Goal: Information Seeking & Learning: Learn about a topic

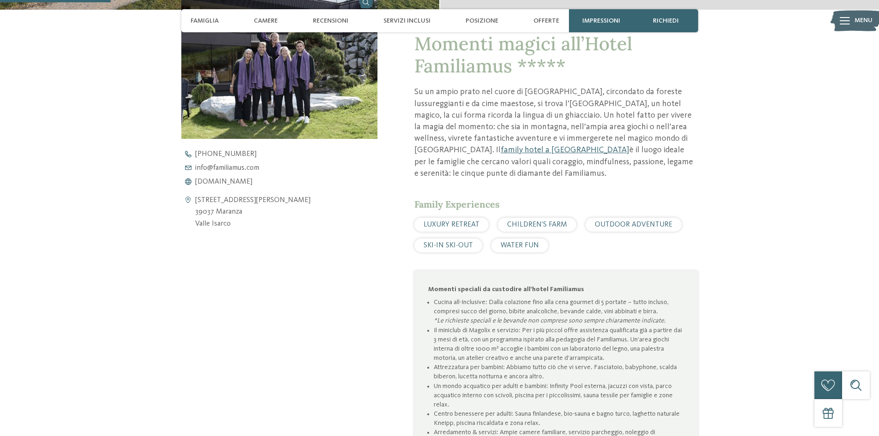
scroll to position [554, 0]
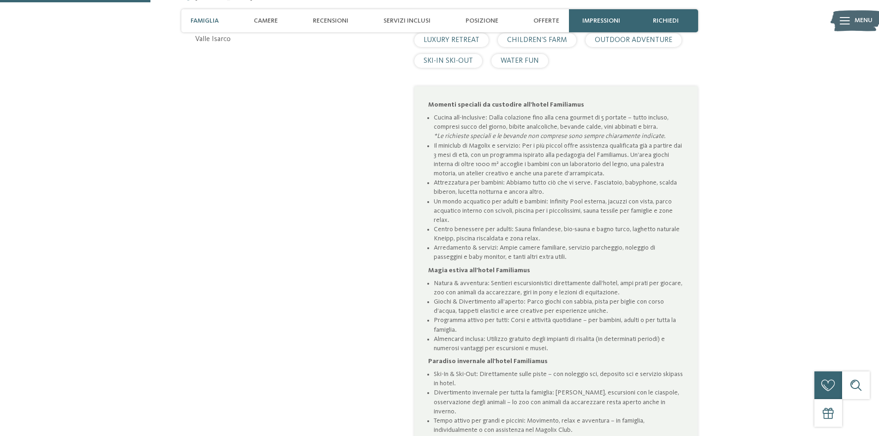
click at [205, 21] on span "Famiglia" at bounding box center [205, 21] width 28 height 8
click at [269, 21] on span "Camere" at bounding box center [266, 21] width 24 height 8
click at [272, 19] on span "Camere" at bounding box center [266, 21] width 24 height 8
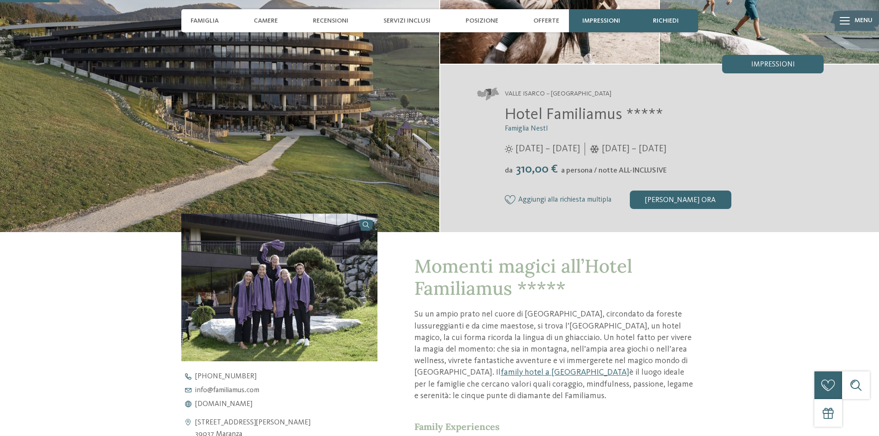
scroll to position [231, 0]
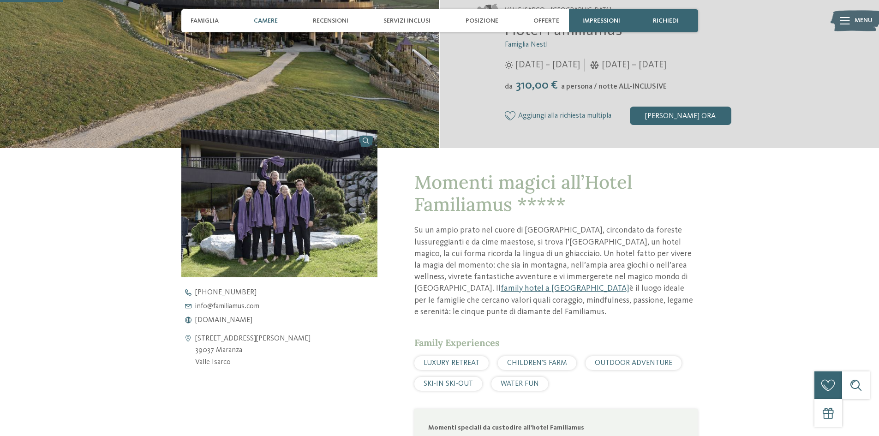
click at [274, 19] on span "Camere" at bounding box center [266, 21] width 24 height 8
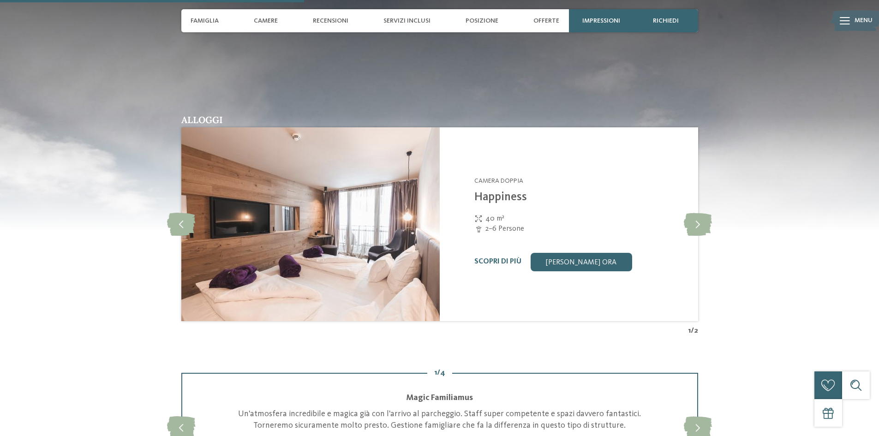
scroll to position [1154, 0]
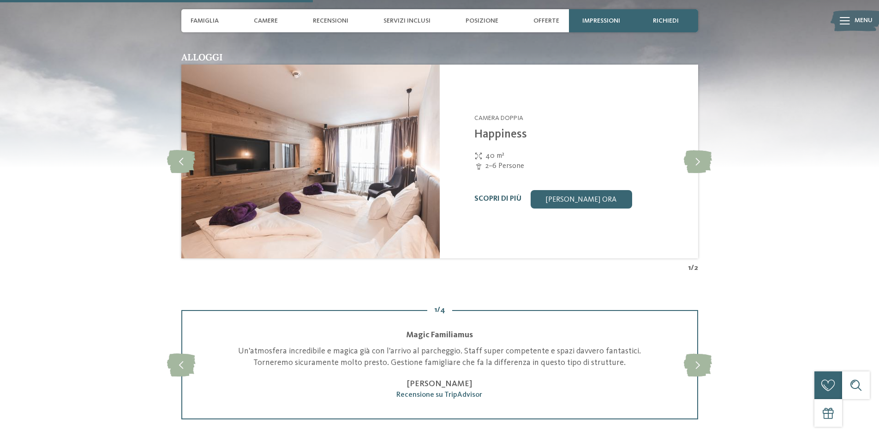
click at [494, 197] on link "Scopri di più" at bounding box center [498, 198] width 47 height 7
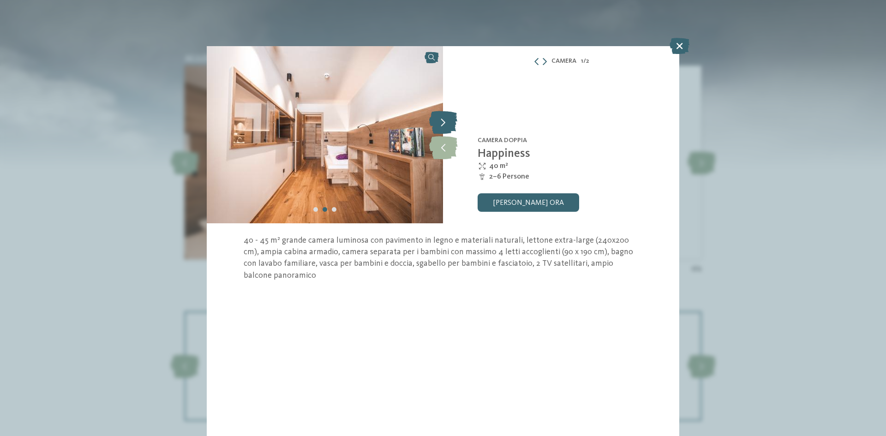
click at [450, 129] on icon at bounding box center [443, 122] width 28 height 23
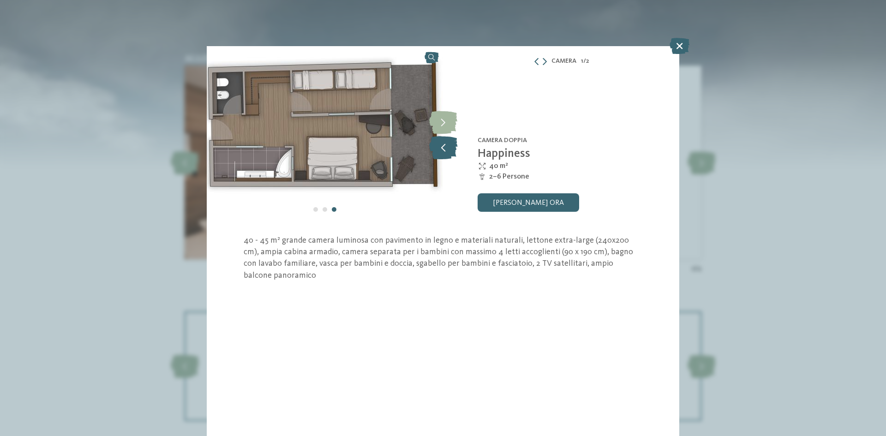
click at [440, 146] on icon at bounding box center [443, 147] width 28 height 23
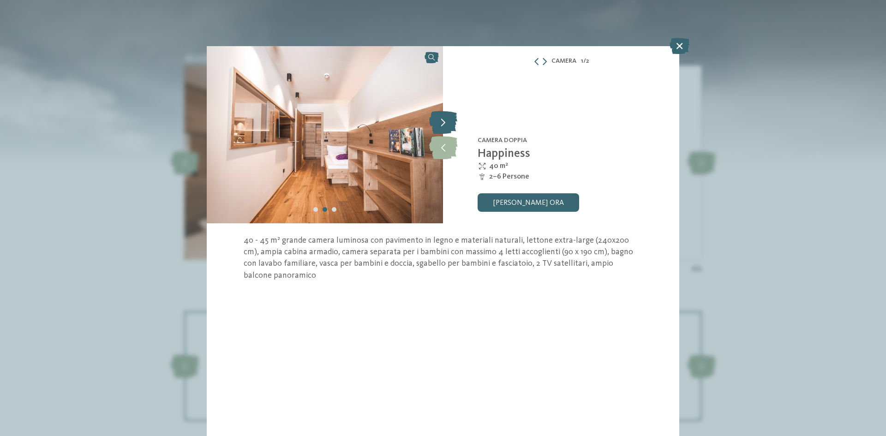
click at [448, 126] on icon at bounding box center [443, 122] width 28 height 23
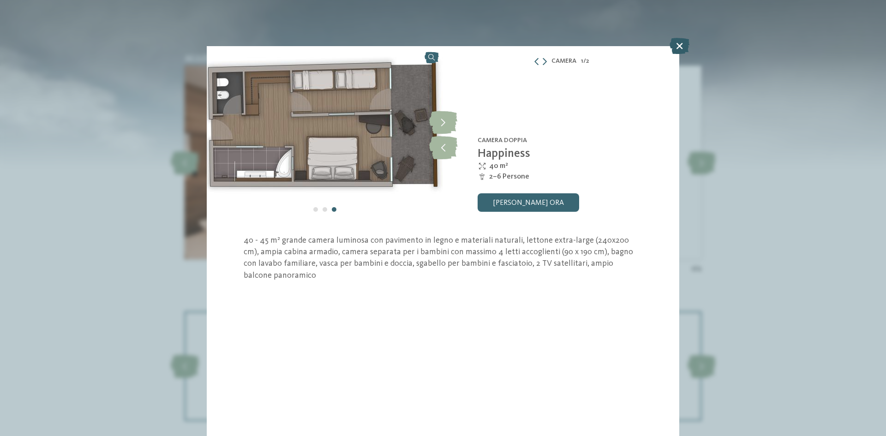
click at [680, 44] on icon at bounding box center [680, 46] width 20 height 16
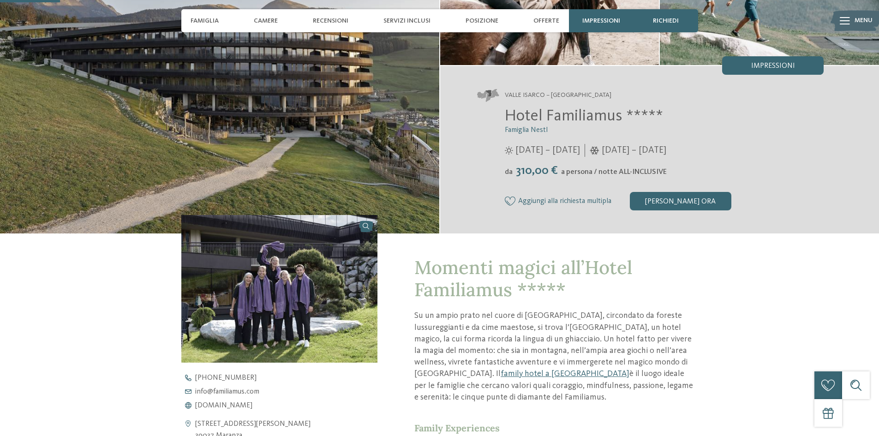
scroll to position [138, 0]
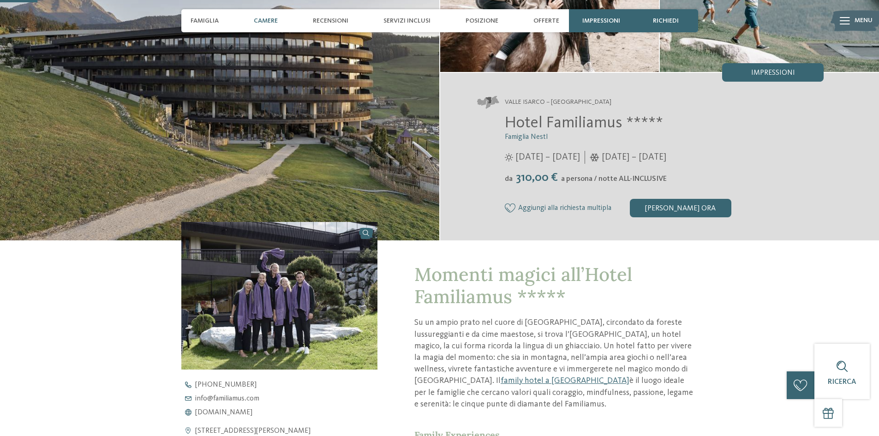
click at [258, 16] on div "Camere" at bounding box center [265, 20] width 33 height 23
click at [267, 20] on span "Camere" at bounding box center [266, 21] width 24 height 8
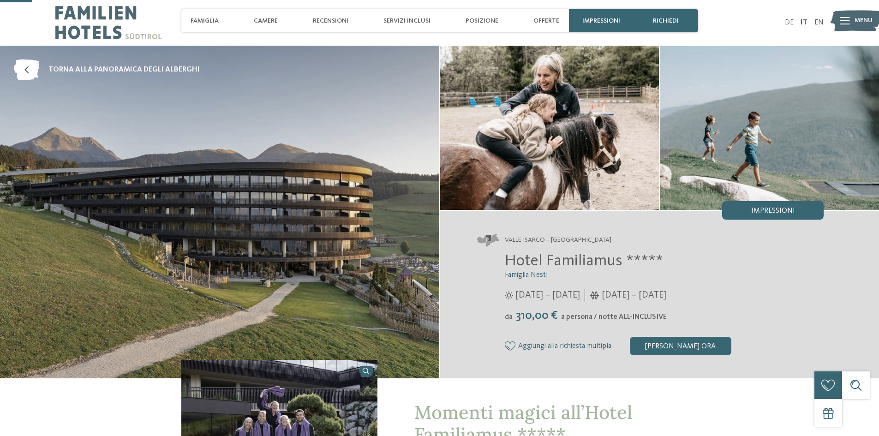
scroll to position [0, 0]
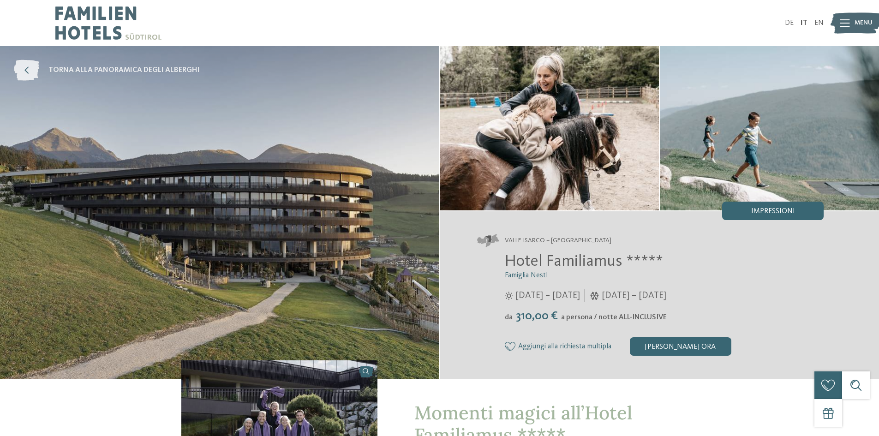
click at [30, 69] on icon at bounding box center [26, 70] width 25 height 21
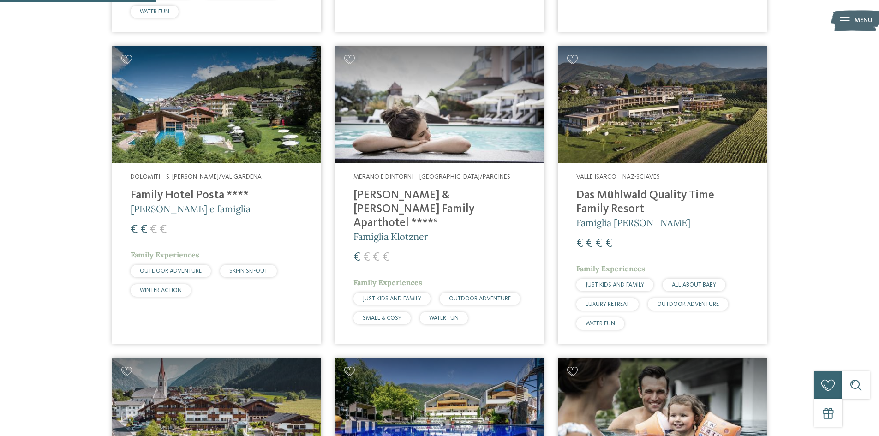
scroll to position [554, 0]
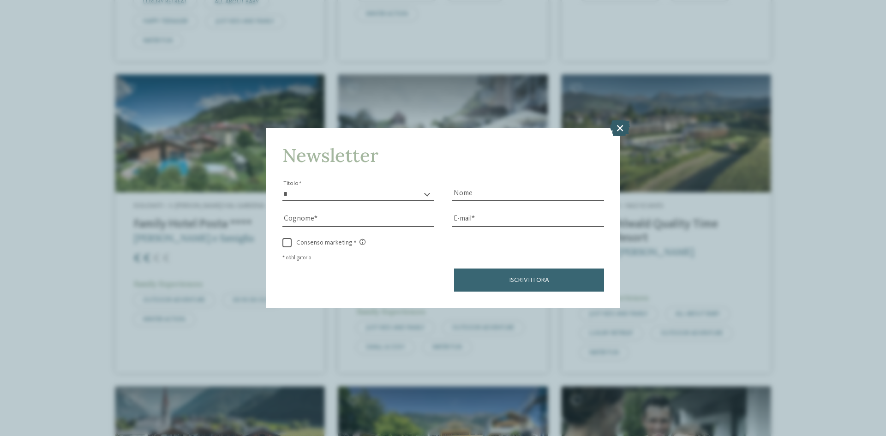
click at [619, 124] on icon at bounding box center [620, 128] width 20 height 16
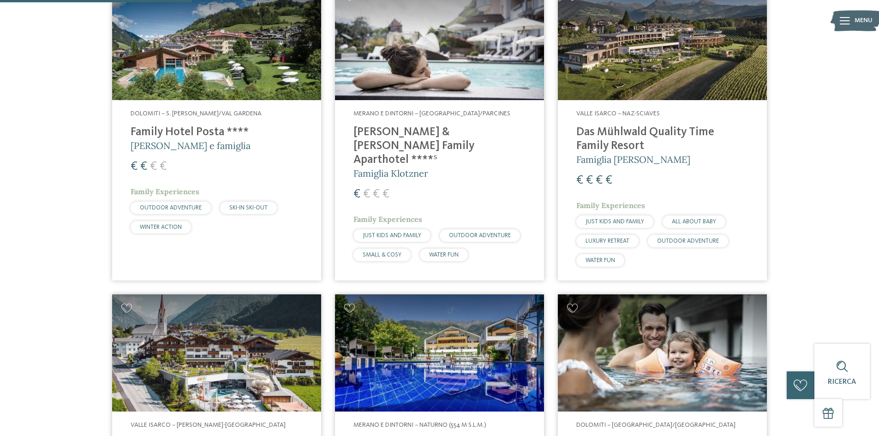
scroll to position [739, 0]
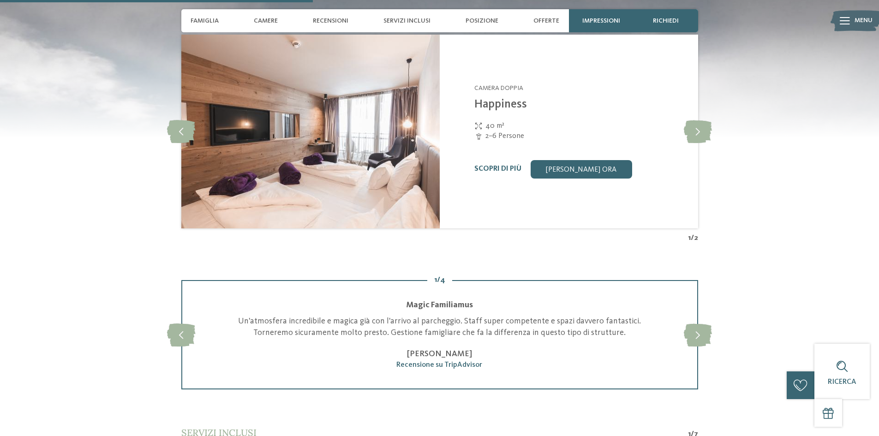
scroll to position [1200, 0]
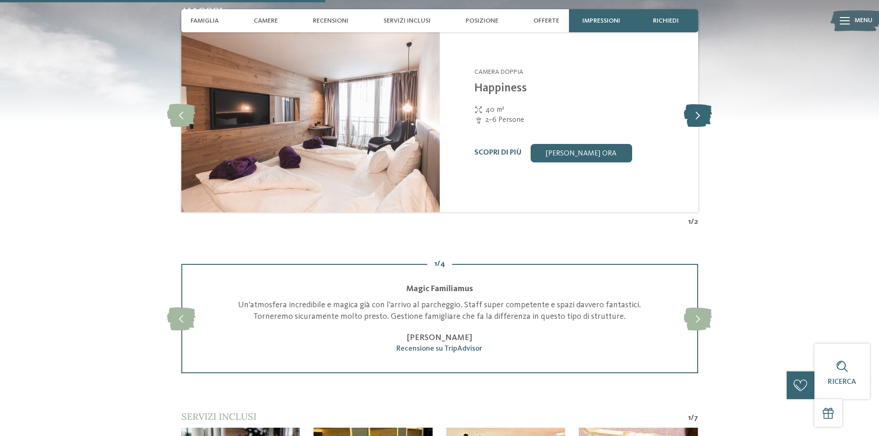
click at [697, 108] on icon at bounding box center [698, 115] width 28 height 23
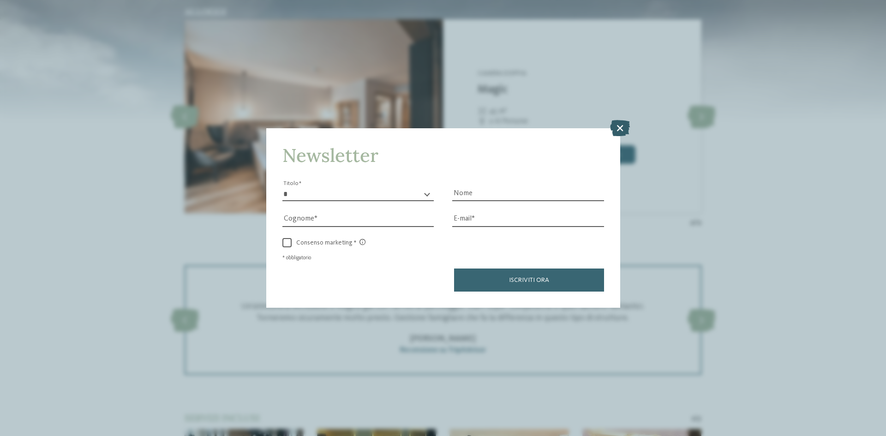
click at [626, 126] on icon at bounding box center [620, 128] width 20 height 16
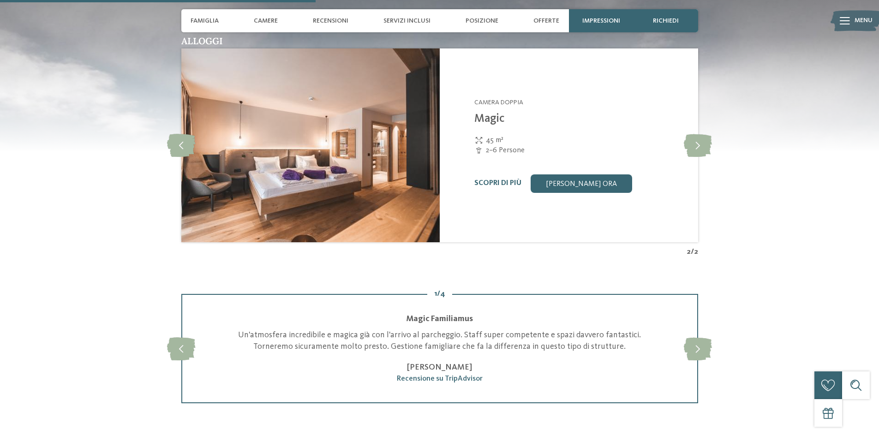
scroll to position [1154, 0]
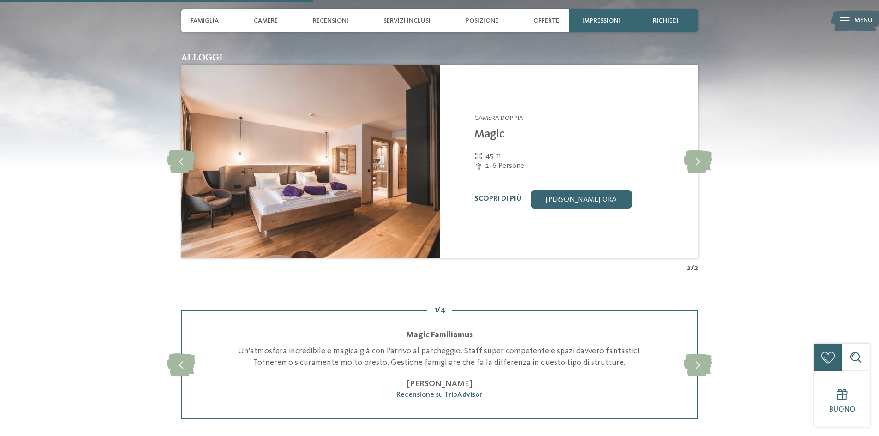
click at [498, 196] on link "Scopri di più" at bounding box center [498, 198] width 47 height 7
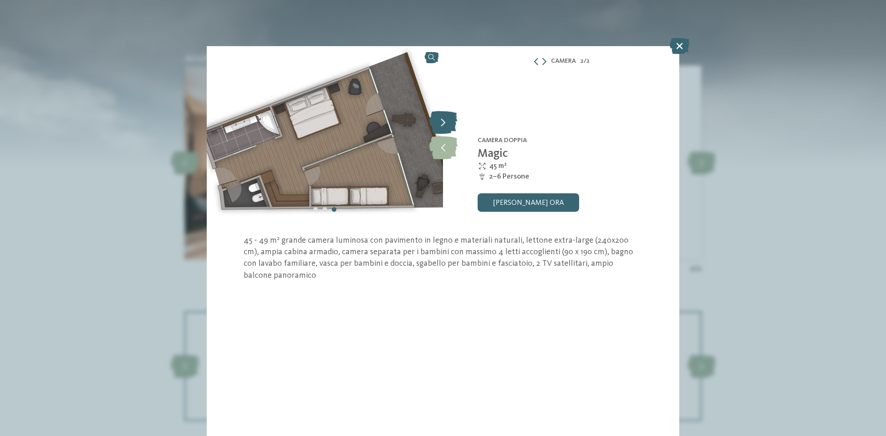
click at [452, 125] on icon at bounding box center [443, 122] width 28 height 23
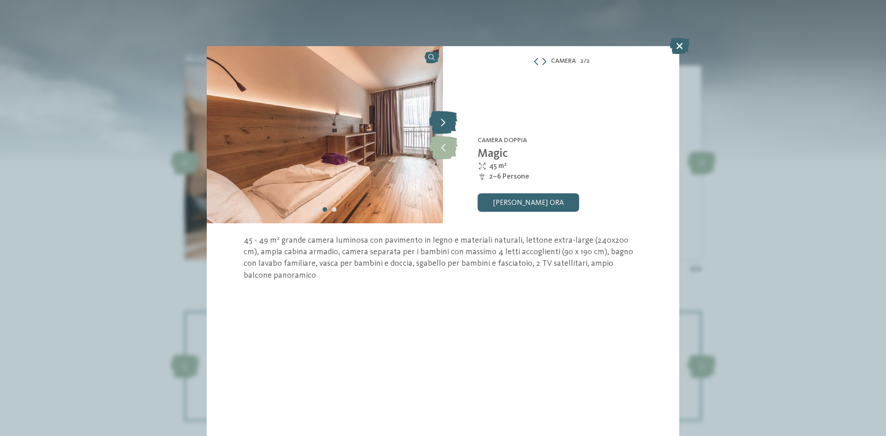
click at [452, 125] on icon at bounding box center [443, 122] width 28 height 23
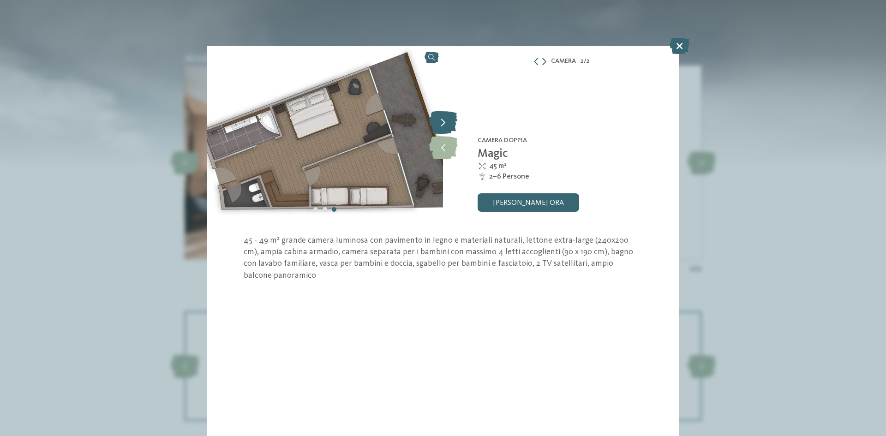
click at [452, 125] on icon at bounding box center [443, 122] width 28 height 23
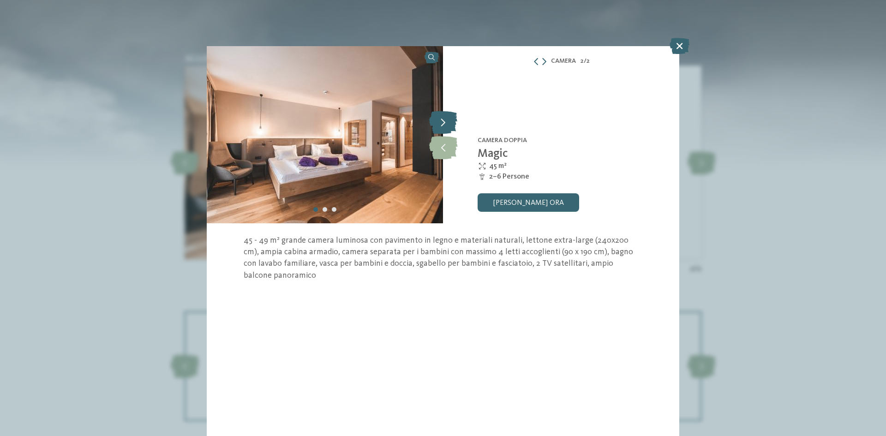
click at [452, 125] on icon at bounding box center [443, 122] width 28 height 23
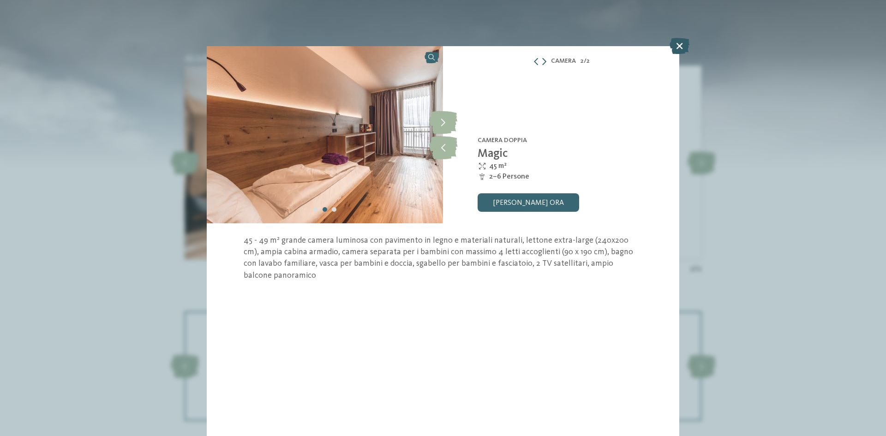
click at [678, 42] on icon at bounding box center [680, 46] width 20 height 16
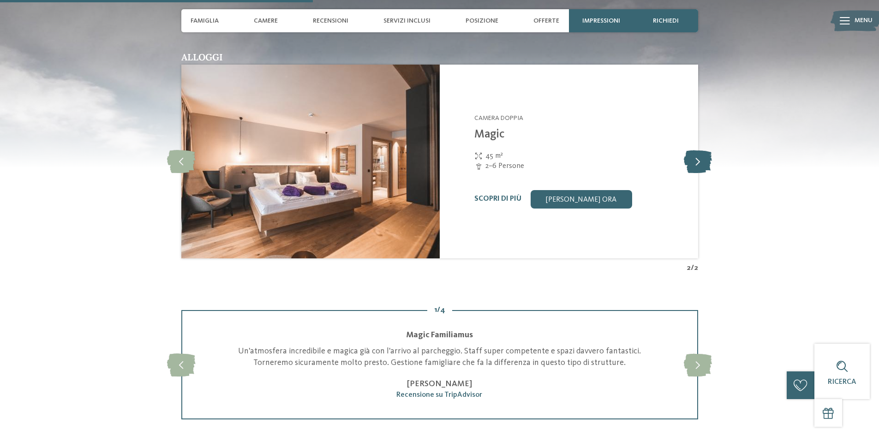
click at [699, 157] on icon at bounding box center [698, 161] width 28 height 23
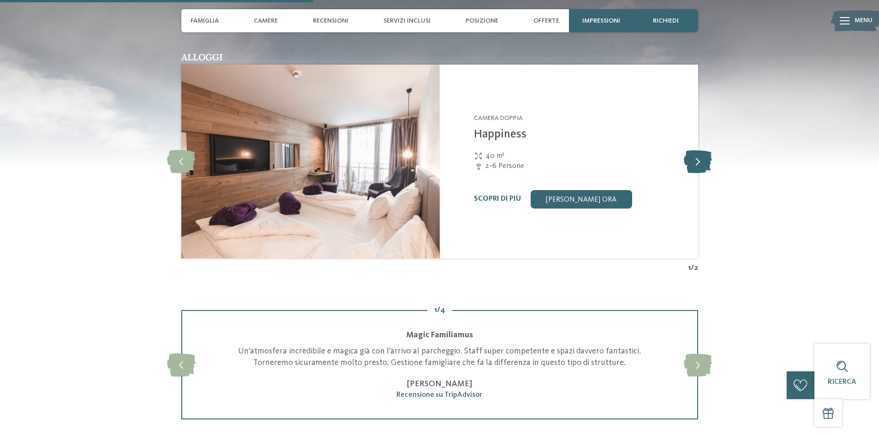
click at [701, 160] on icon at bounding box center [698, 161] width 28 height 23
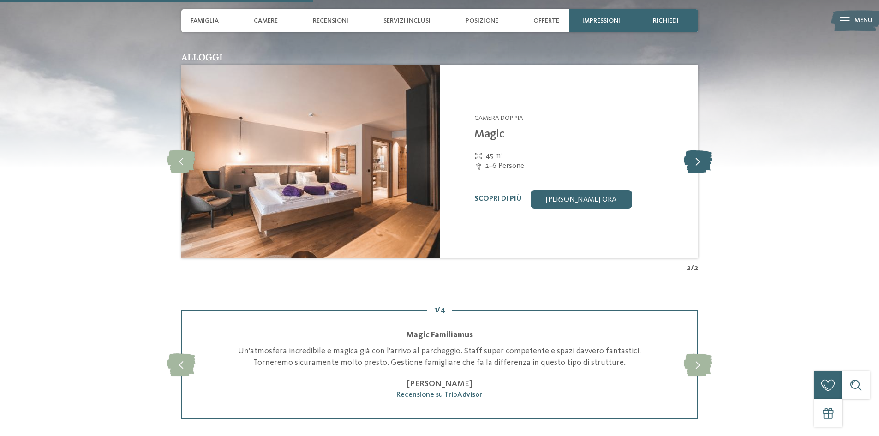
click at [701, 160] on icon at bounding box center [698, 161] width 28 height 23
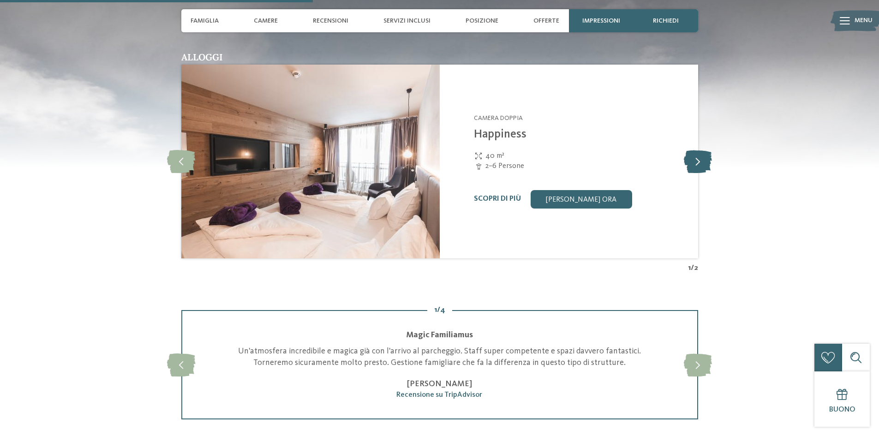
click at [701, 160] on icon at bounding box center [698, 161] width 28 height 23
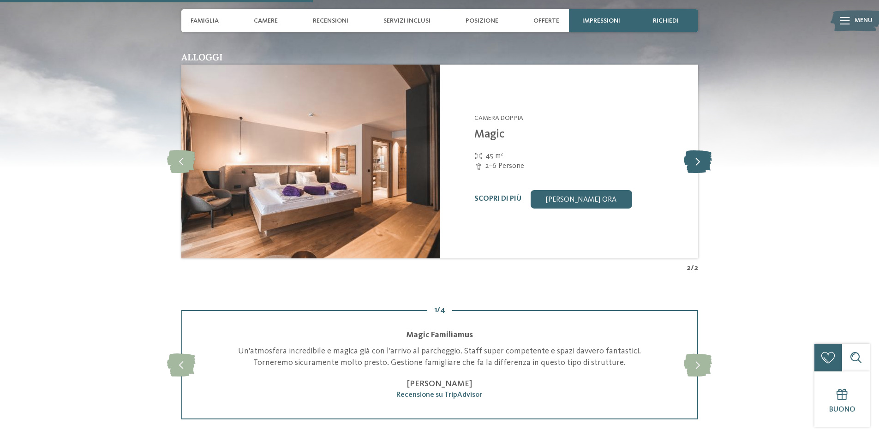
click at [704, 160] on icon at bounding box center [698, 161] width 28 height 23
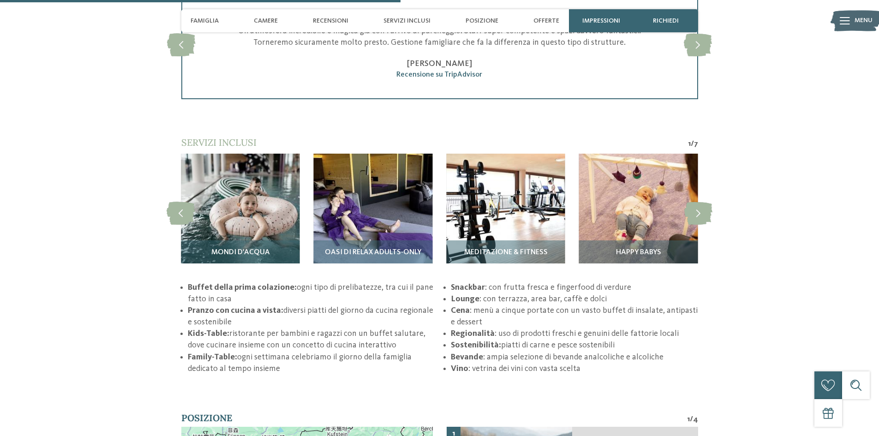
scroll to position [1477, 0]
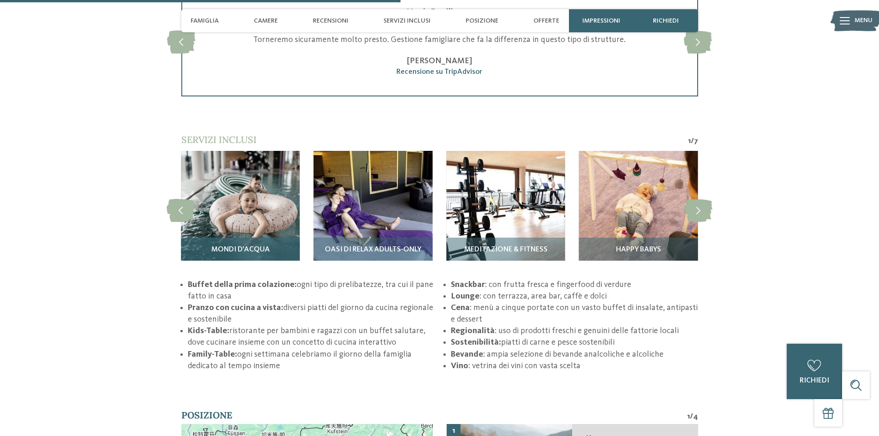
click at [253, 241] on div "Mondi d'acqua" at bounding box center [240, 254] width 119 height 32
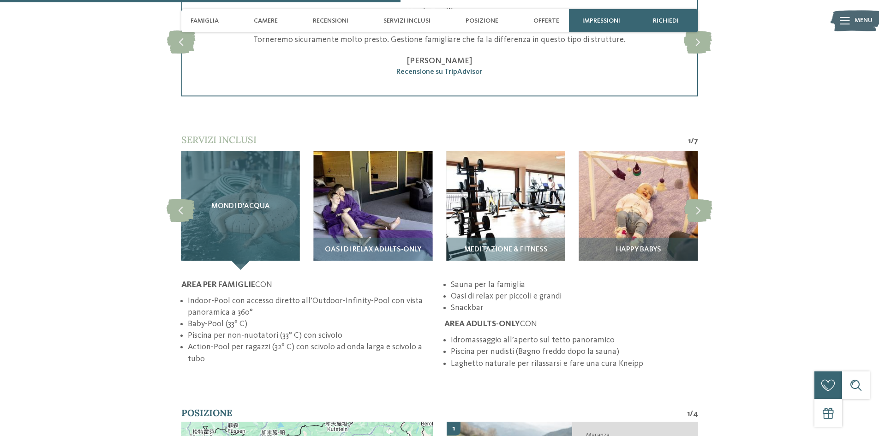
click at [247, 204] on span "Mondi d'acqua" at bounding box center [240, 207] width 59 height 8
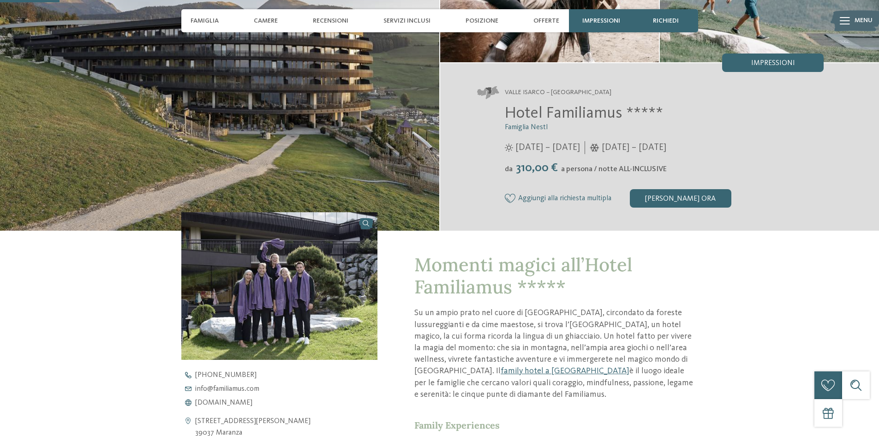
scroll to position [231, 0]
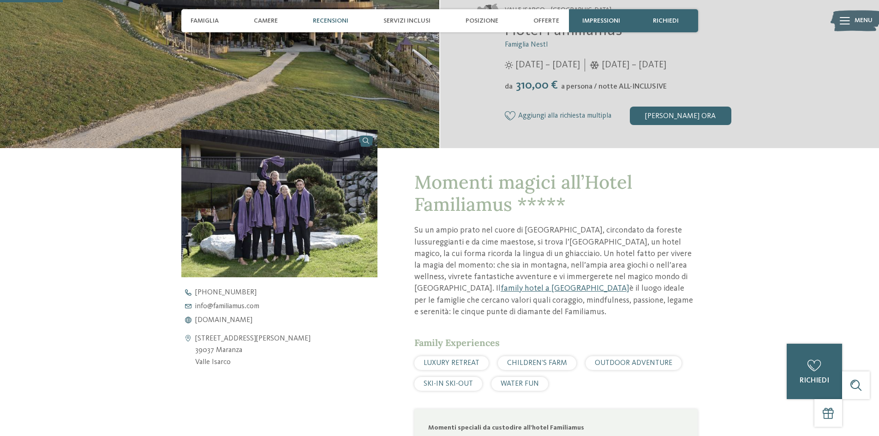
click at [339, 19] on span "Recensioni" at bounding box center [331, 21] width 36 height 8
click at [856, 18] on span "Menu" at bounding box center [864, 20] width 18 height 9
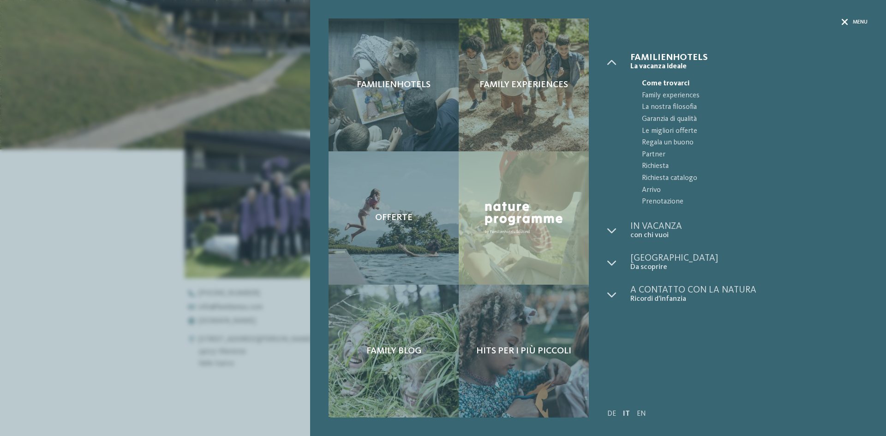
click at [852, 24] on div "Menu" at bounding box center [855, 22] width 26 height 8
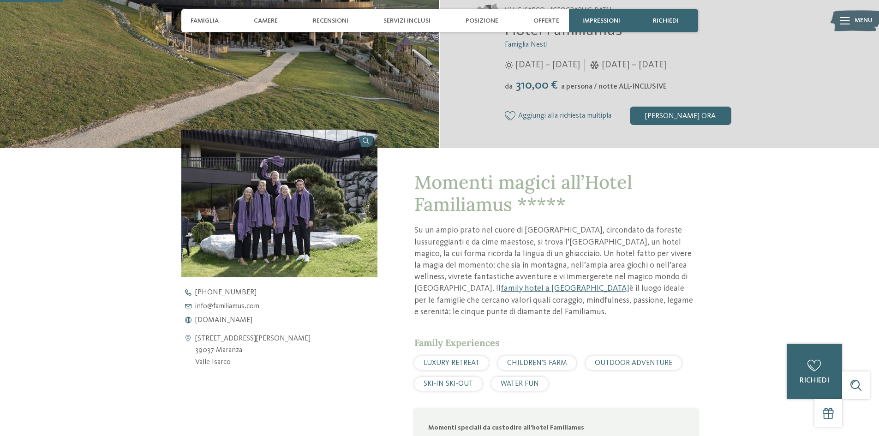
click at [120, 252] on div "torna alla panoramica degli alberghi" at bounding box center [439, 319] width 879 height 1008
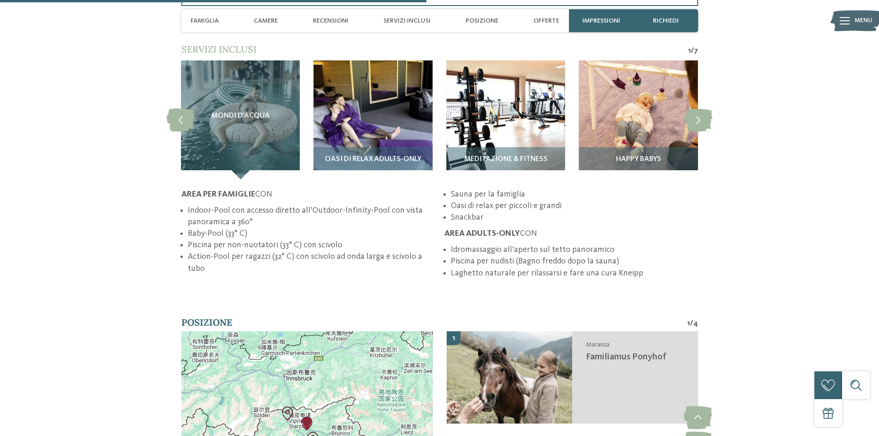
scroll to position [1570, 0]
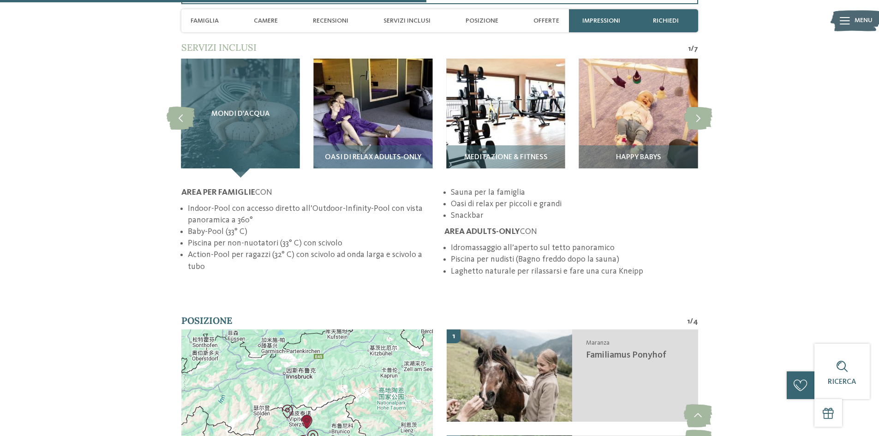
click at [244, 108] on div "Mondi d'acqua" at bounding box center [240, 118] width 119 height 119
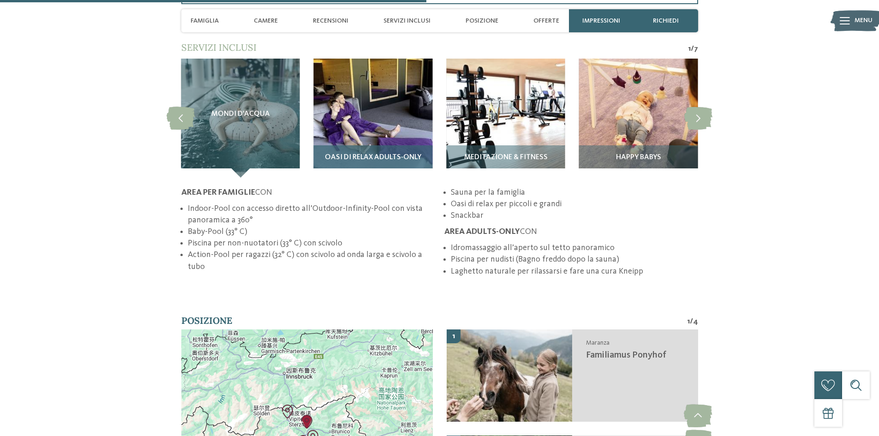
click at [372, 124] on img at bounding box center [373, 118] width 119 height 119
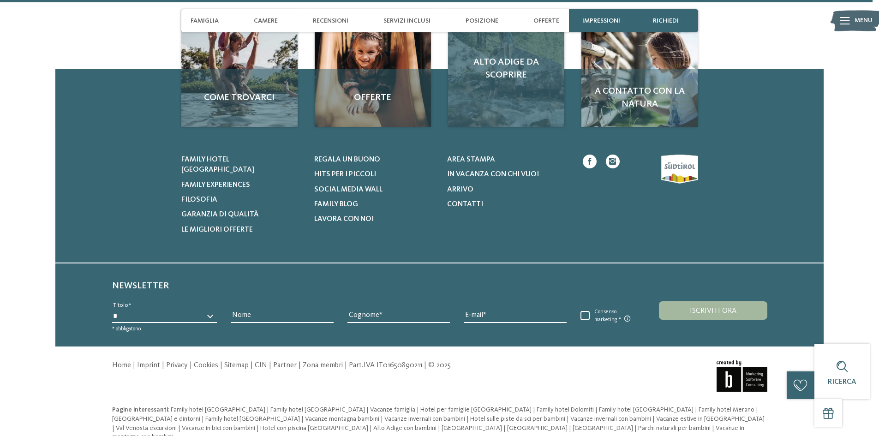
scroll to position [3205, 0]
